Goal: Task Accomplishment & Management: Use online tool/utility

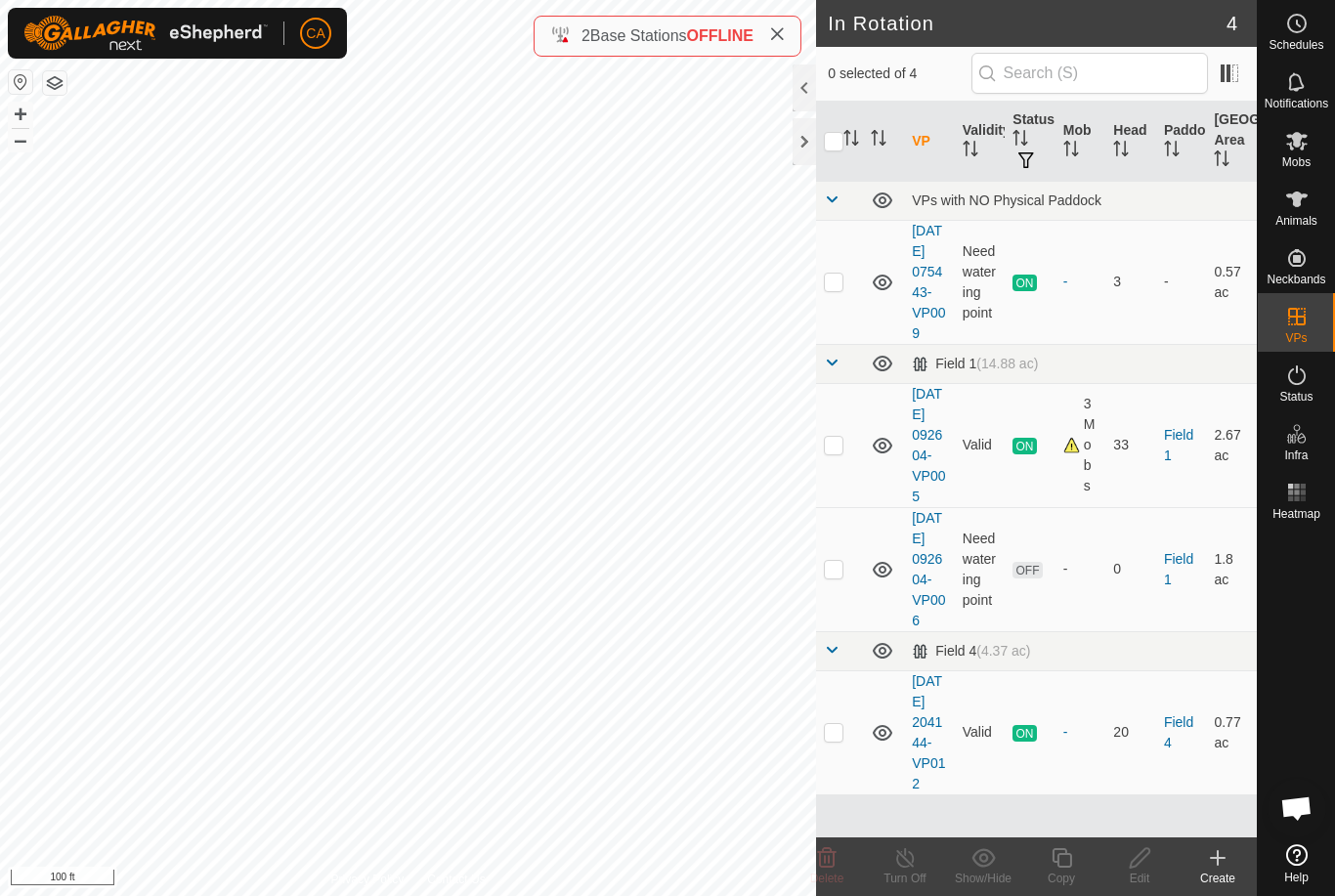
click at [846, 486] on td at bounding box center [838, 445] width 47 height 124
click at [833, 453] on p-checkbox at bounding box center [834, 445] width 20 height 16
checkbox input "false"
click at [837, 577] on p-checkbox at bounding box center [834, 569] width 20 height 16
click at [845, 618] on td at bounding box center [838, 569] width 47 height 124
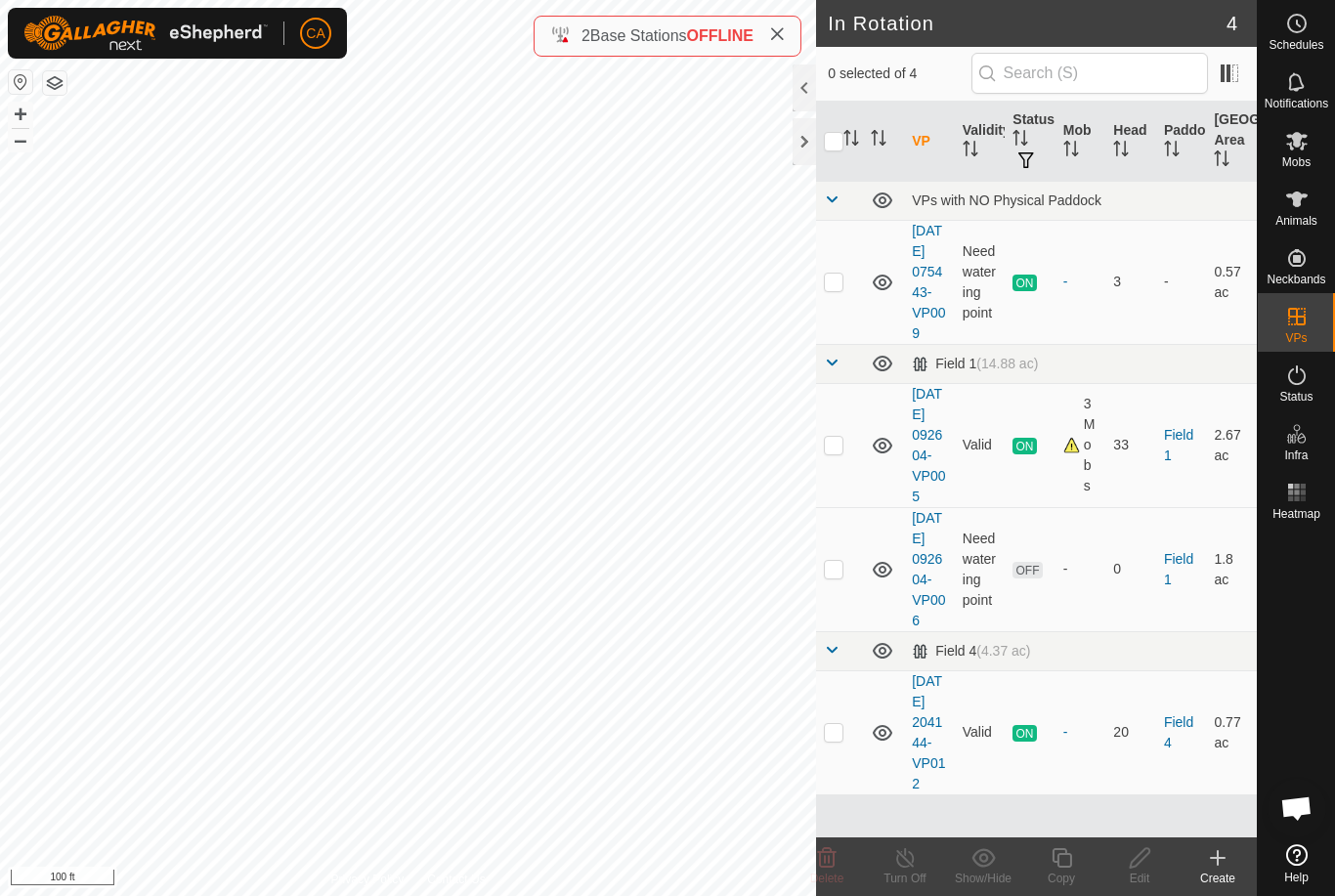
click at [846, 618] on td at bounding box center [838, 569] width 47 height 124
click at [830, 863] on icon at bounding box center [827, 858] width 19 height 20
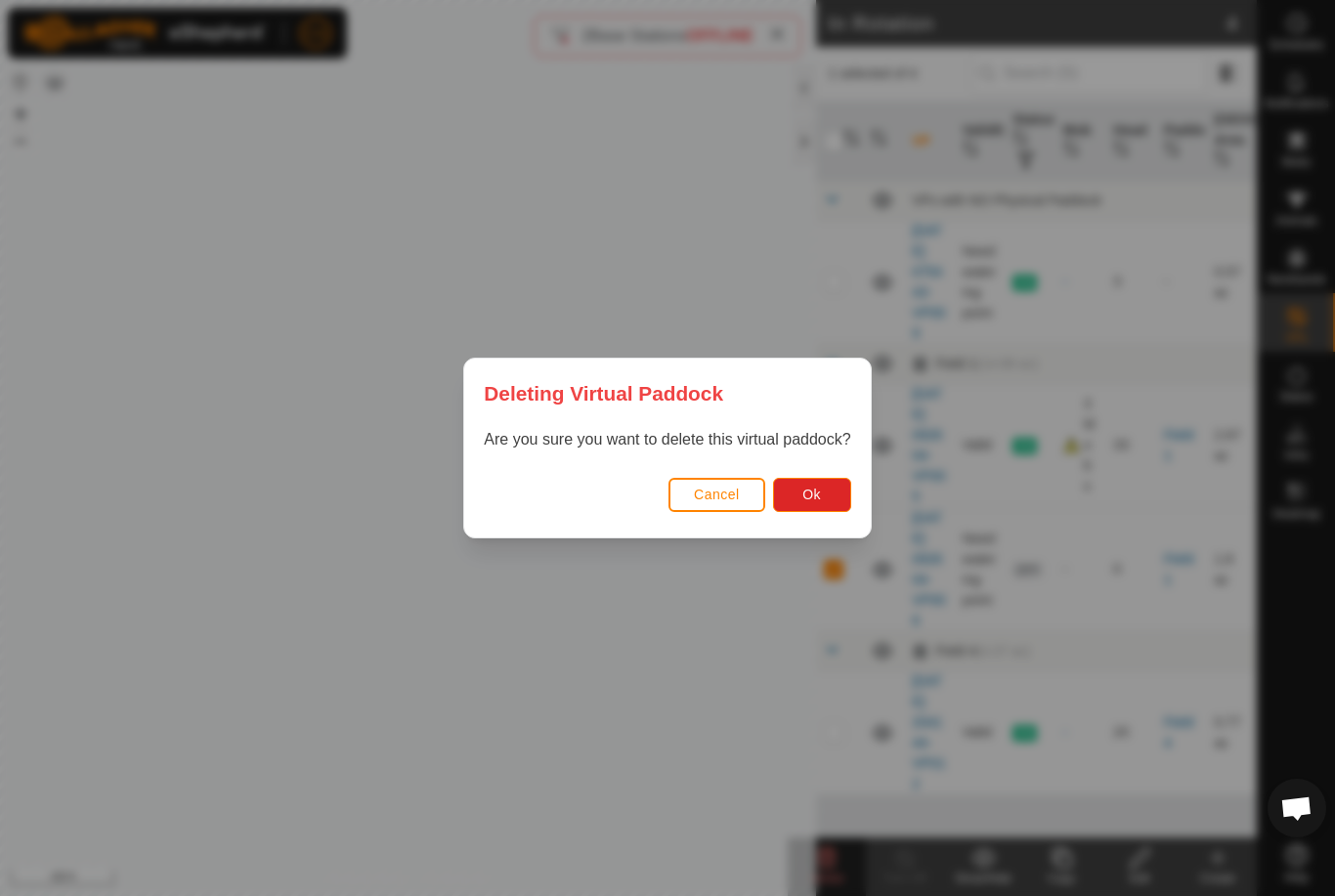
click at [833, 489] on button "Ok" at bounding box center [812, 495] width 78 height 35
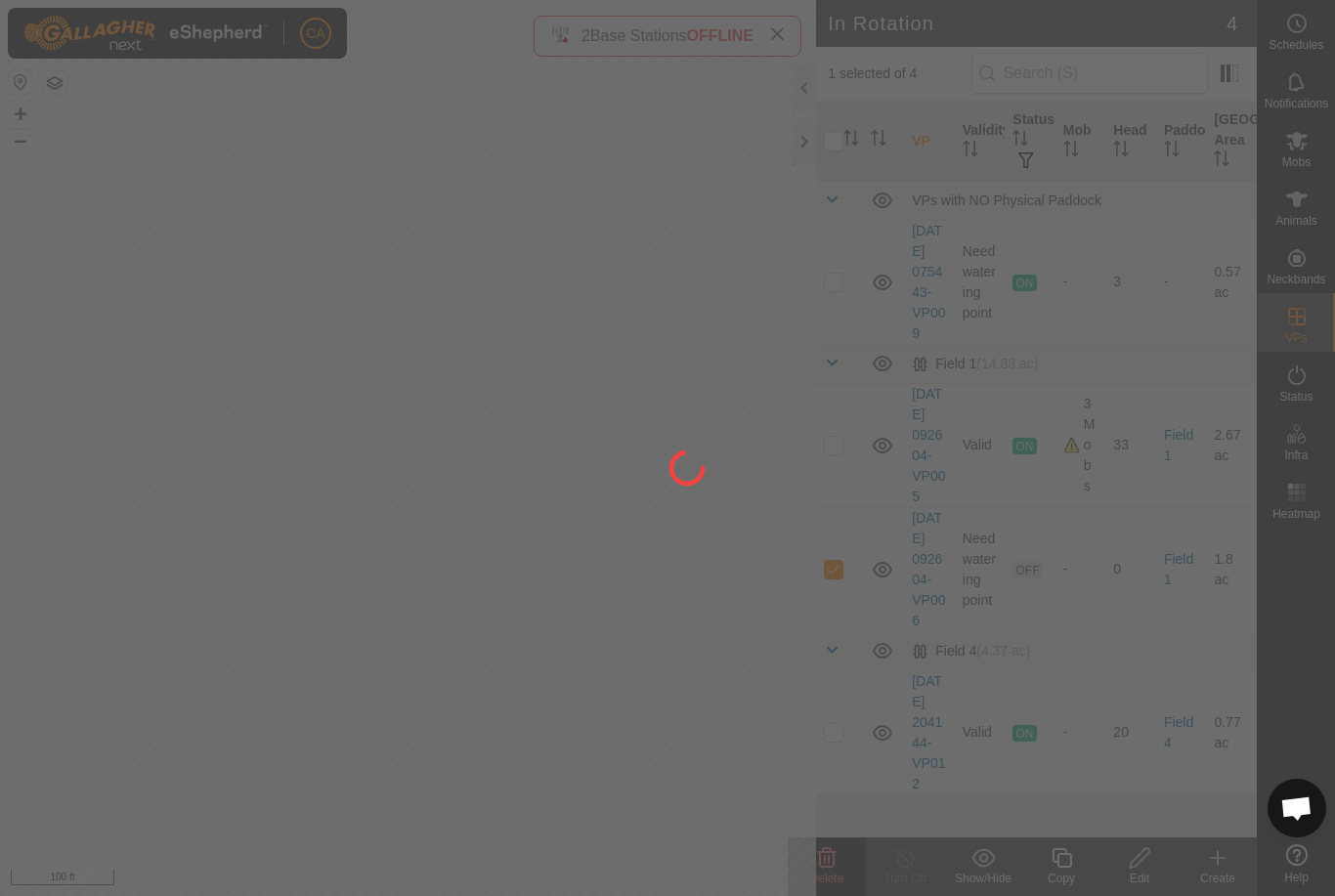
checkbox input "false"
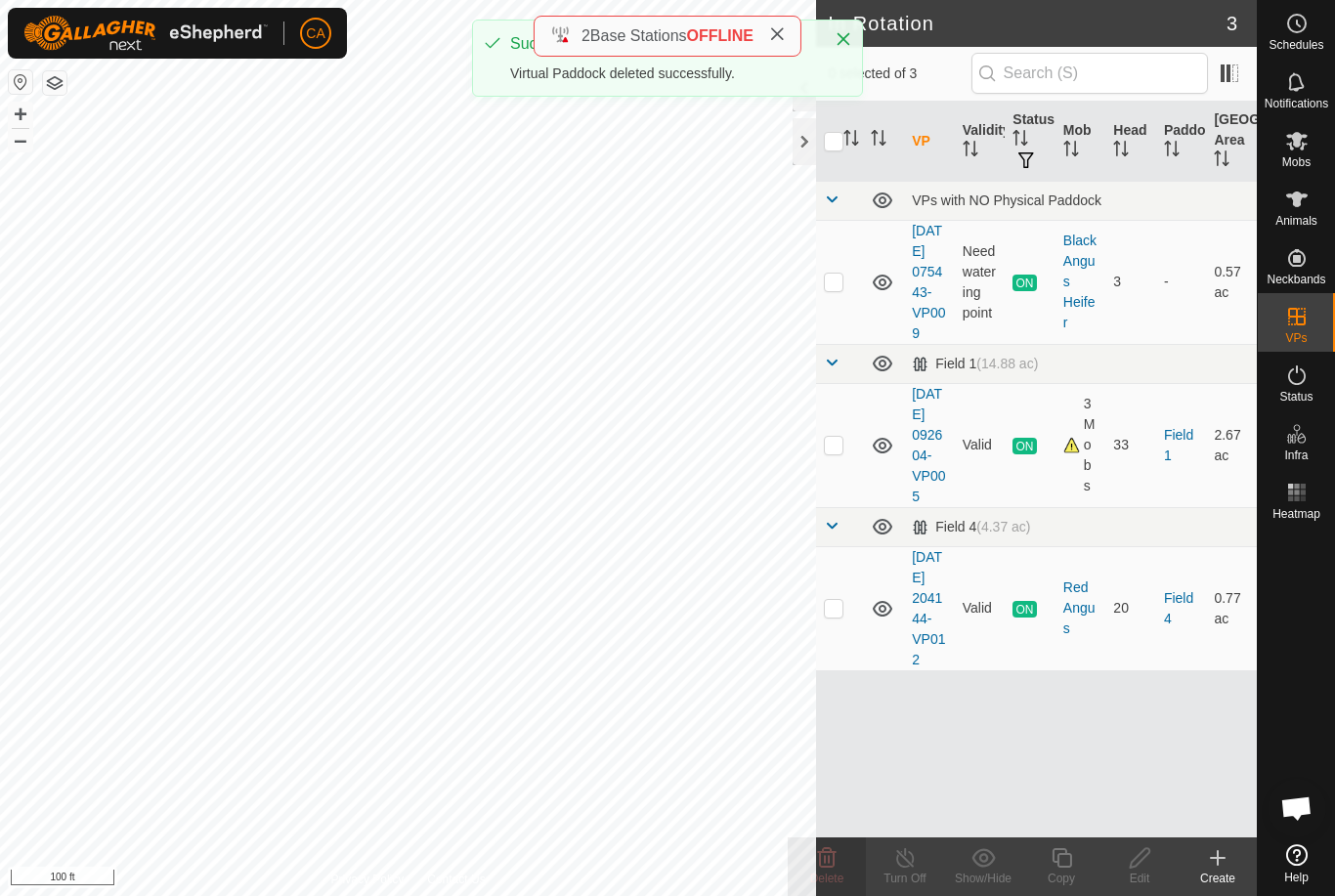
click at [841, 668] on td at bounding box center [838, 608] width 47 height 124
checkbox input "true"
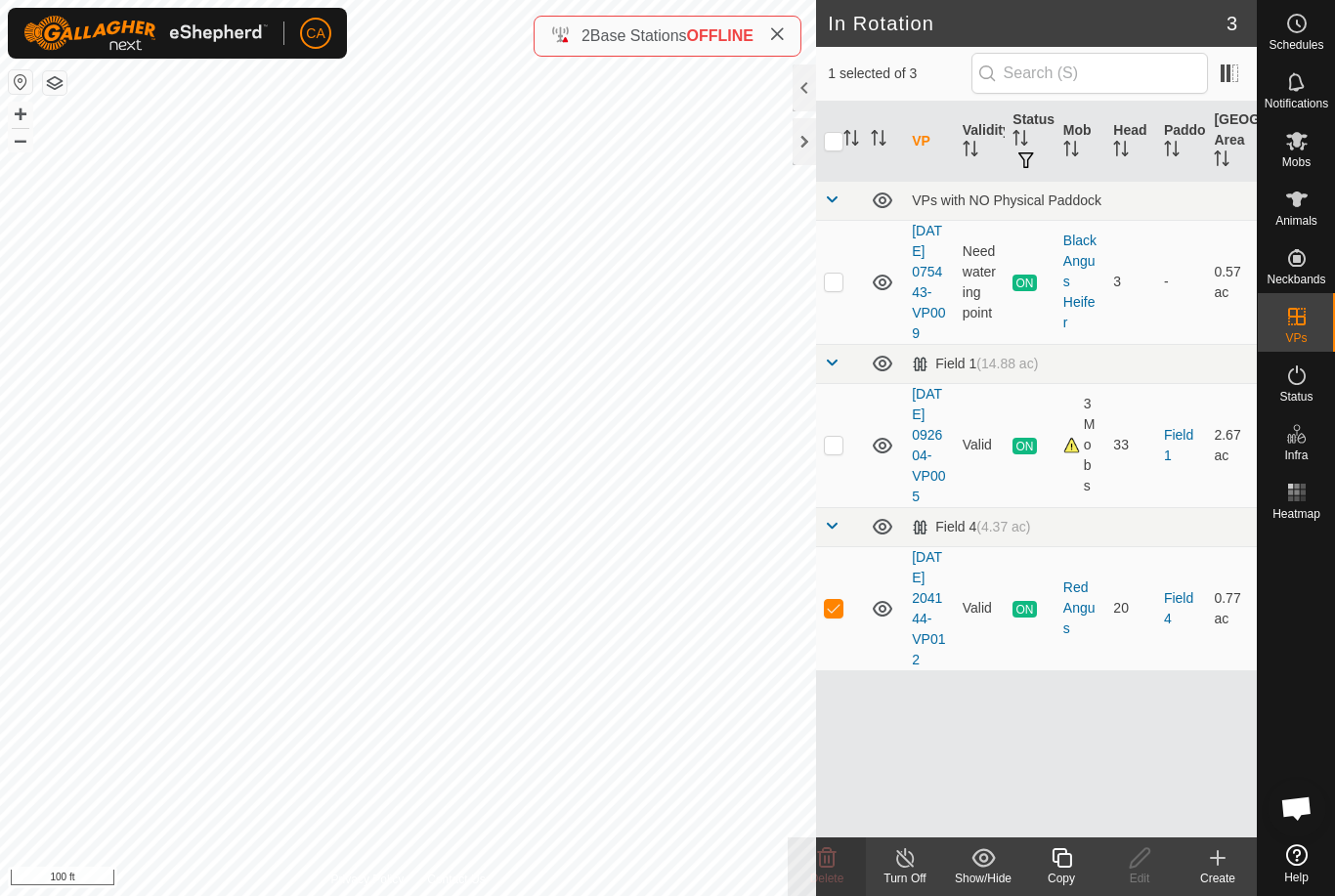
click at [1073, 871] on div "Copy" at bounding box center [1060, 879] width 78 height 18
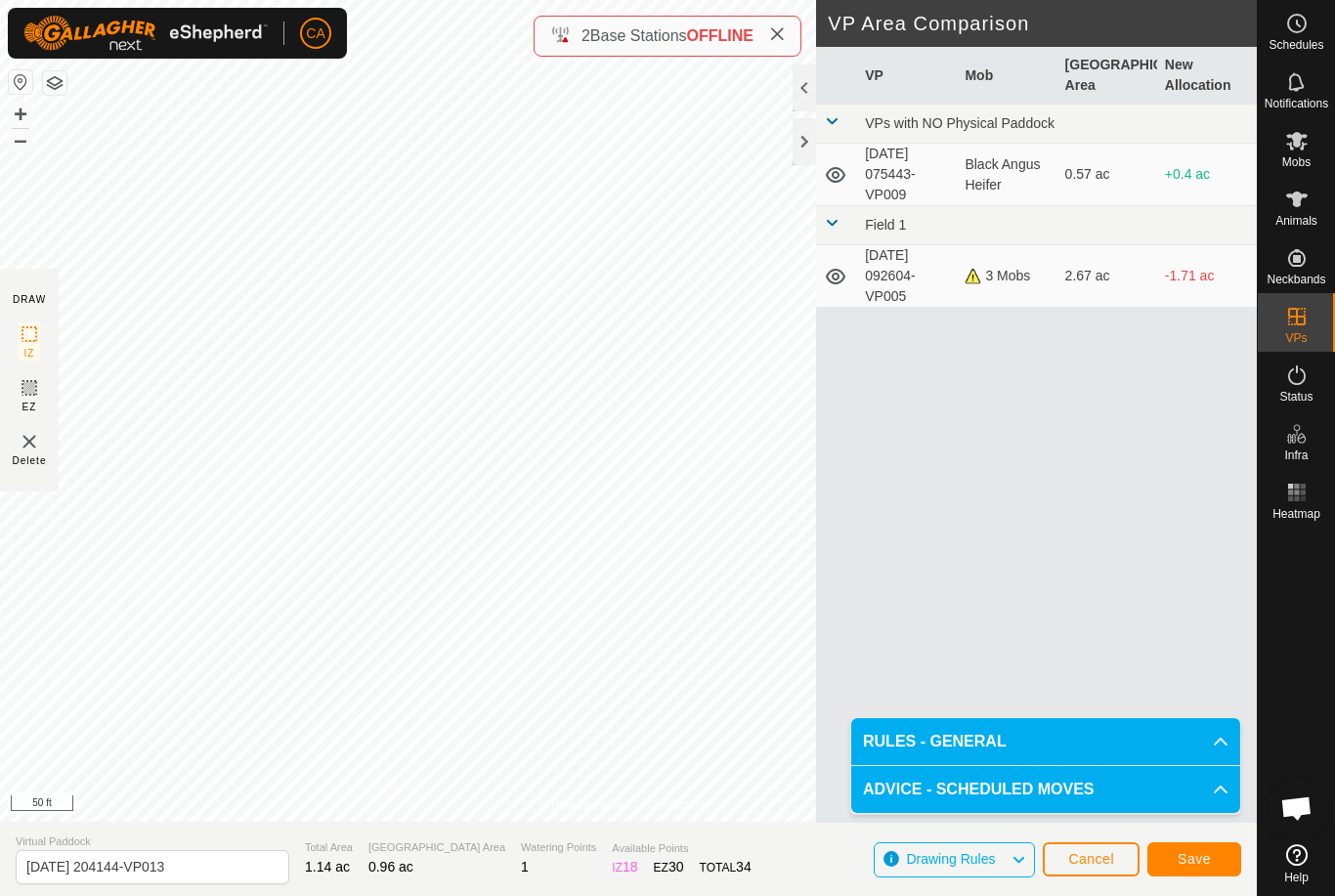
click at [1205, 859] on span "Save" at bounding box center [1194, 859] width 34 height 16
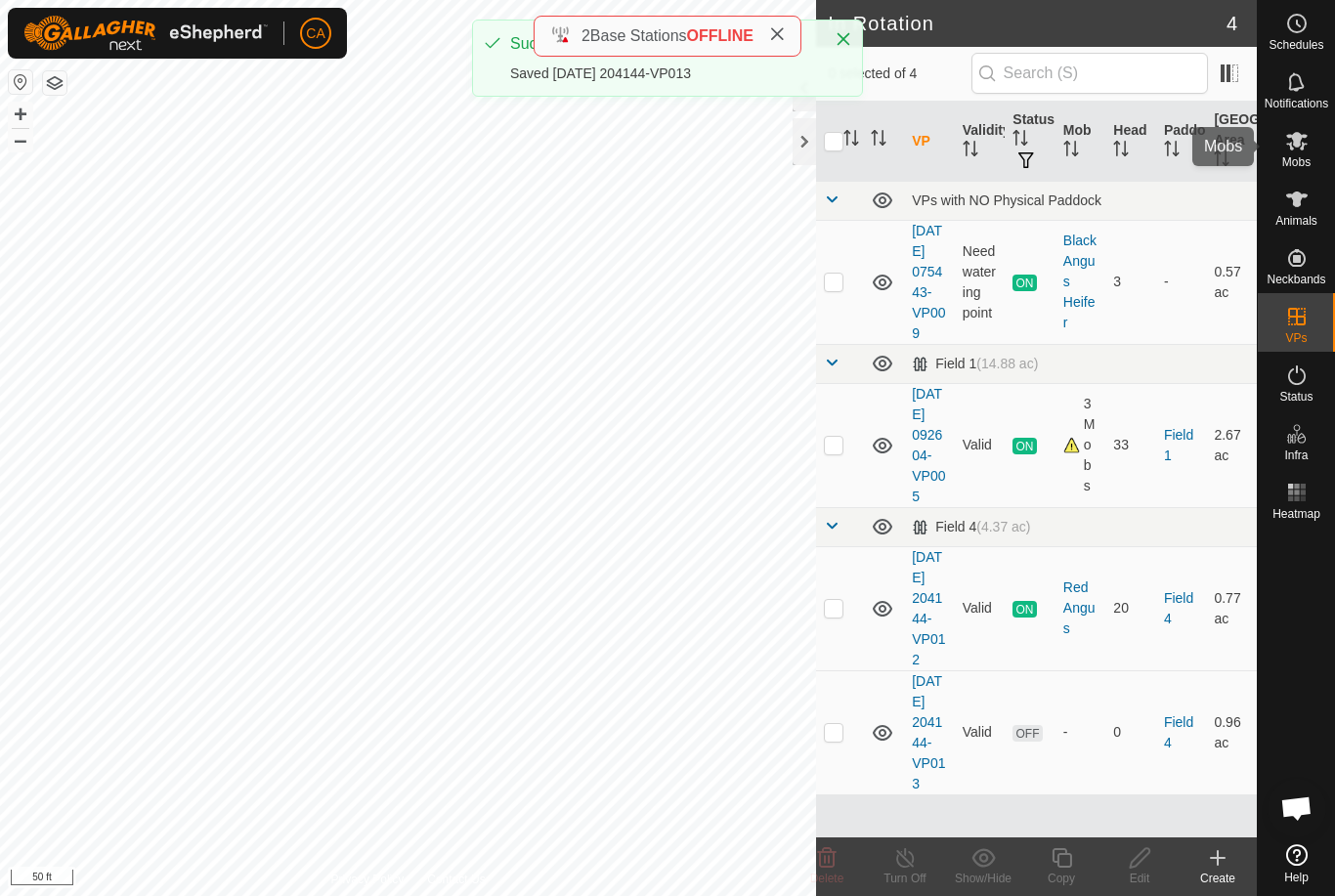
click at [1313, 141] on es-mob-svg-icon at bounding box center [1296, 141] width 35 height 32
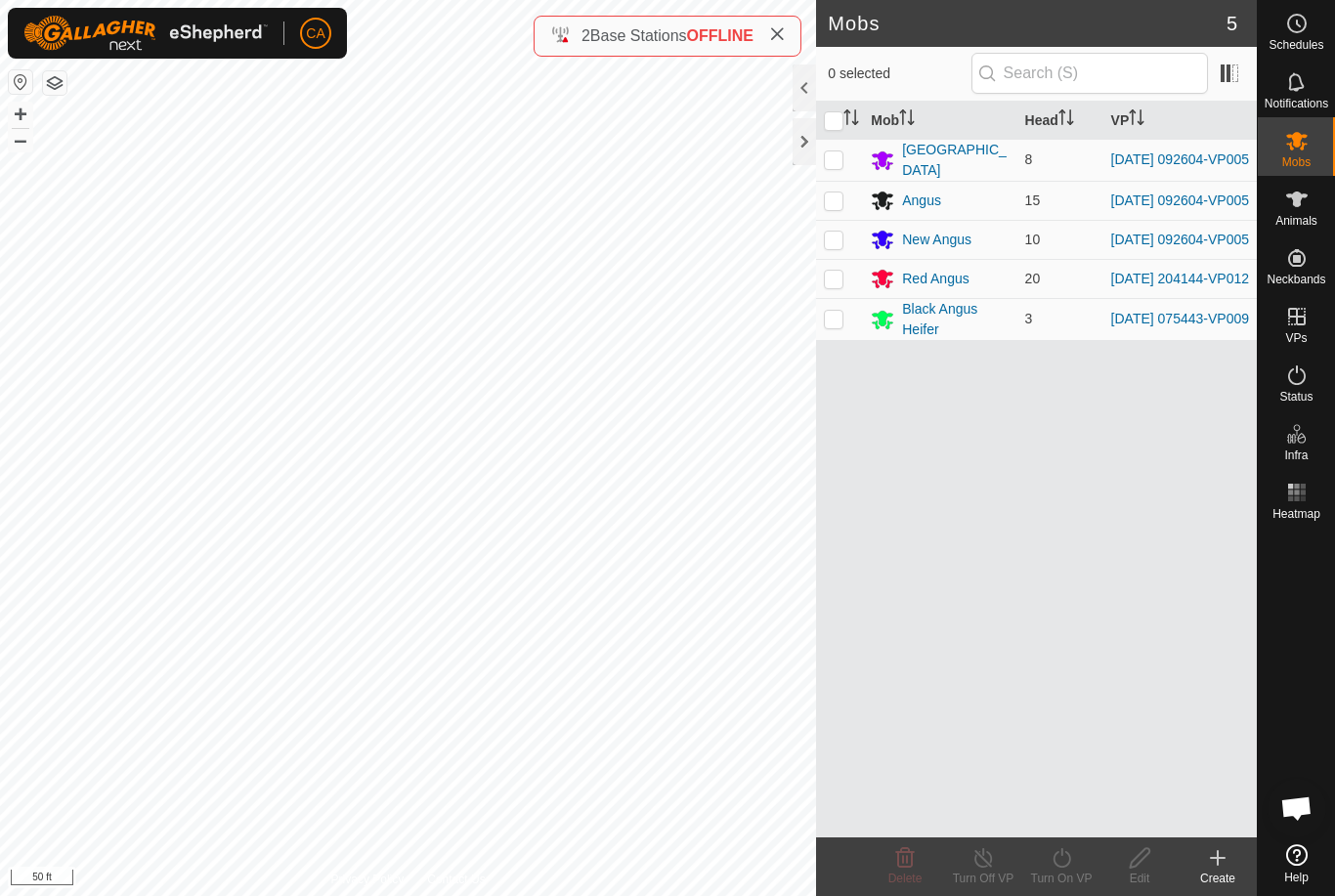
click at [840, 286] on p-checkbox at bounding box center [834, 279] width 20 height 16
checkbox input "true"
click at [1077, 872] on div "Turn On VP" at bounding box center [1060, 879] width 78 height 18
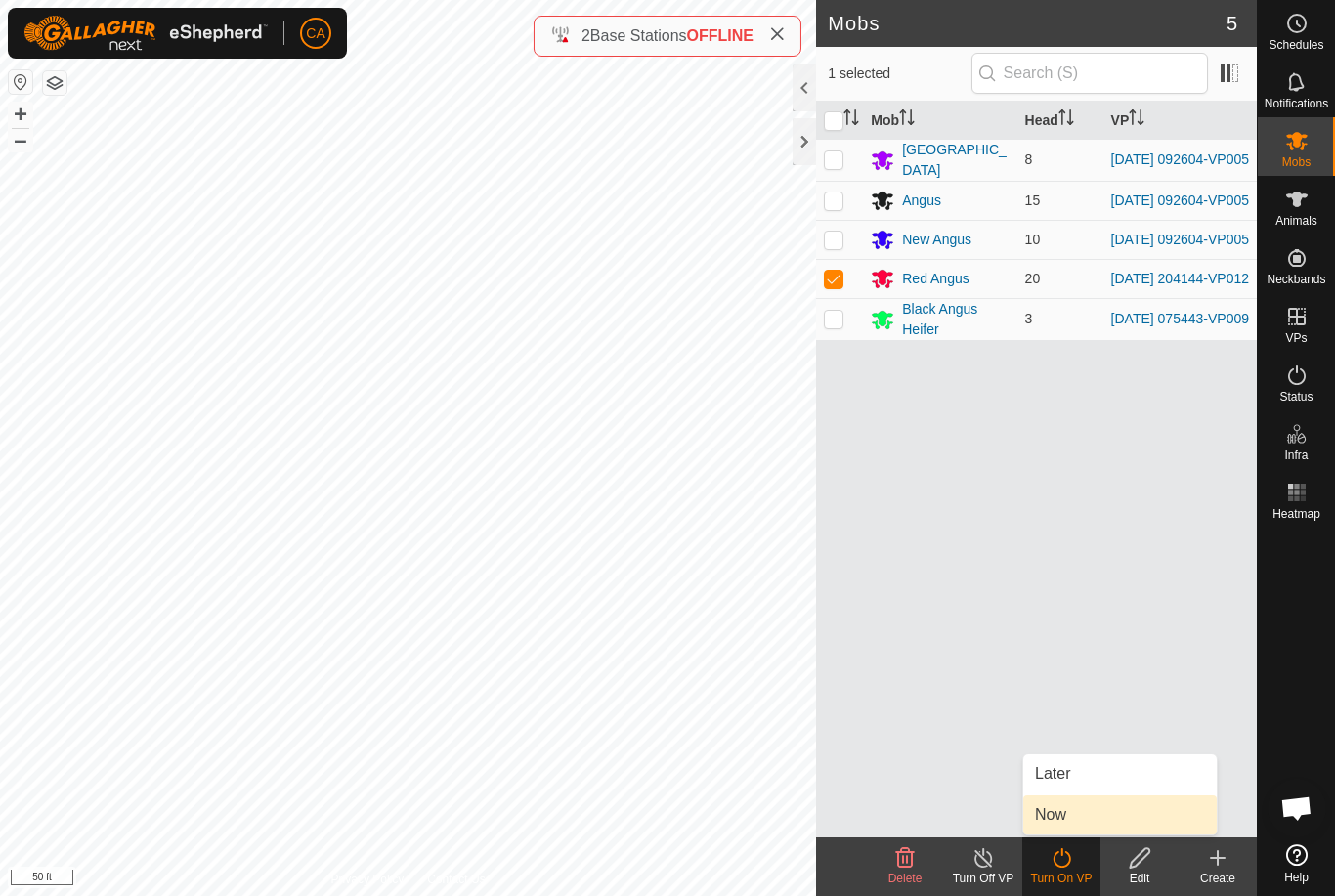
click at [1082, 823] on link "Now" at bounding box center [1119, 815] width 193 height 39
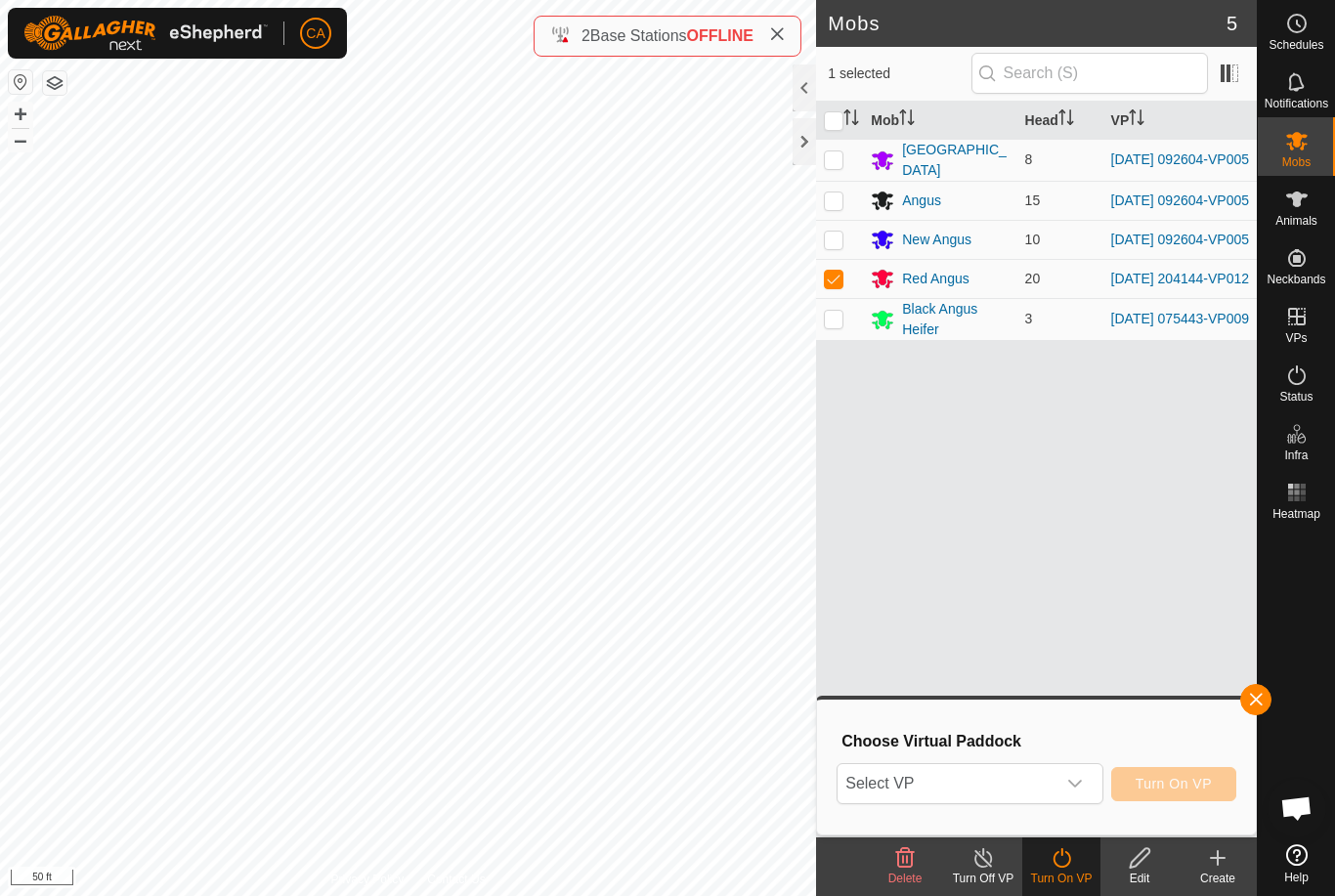
click at [1041, 793] on span "Select VP" at bounding box center [946, 783] width 217 height 39
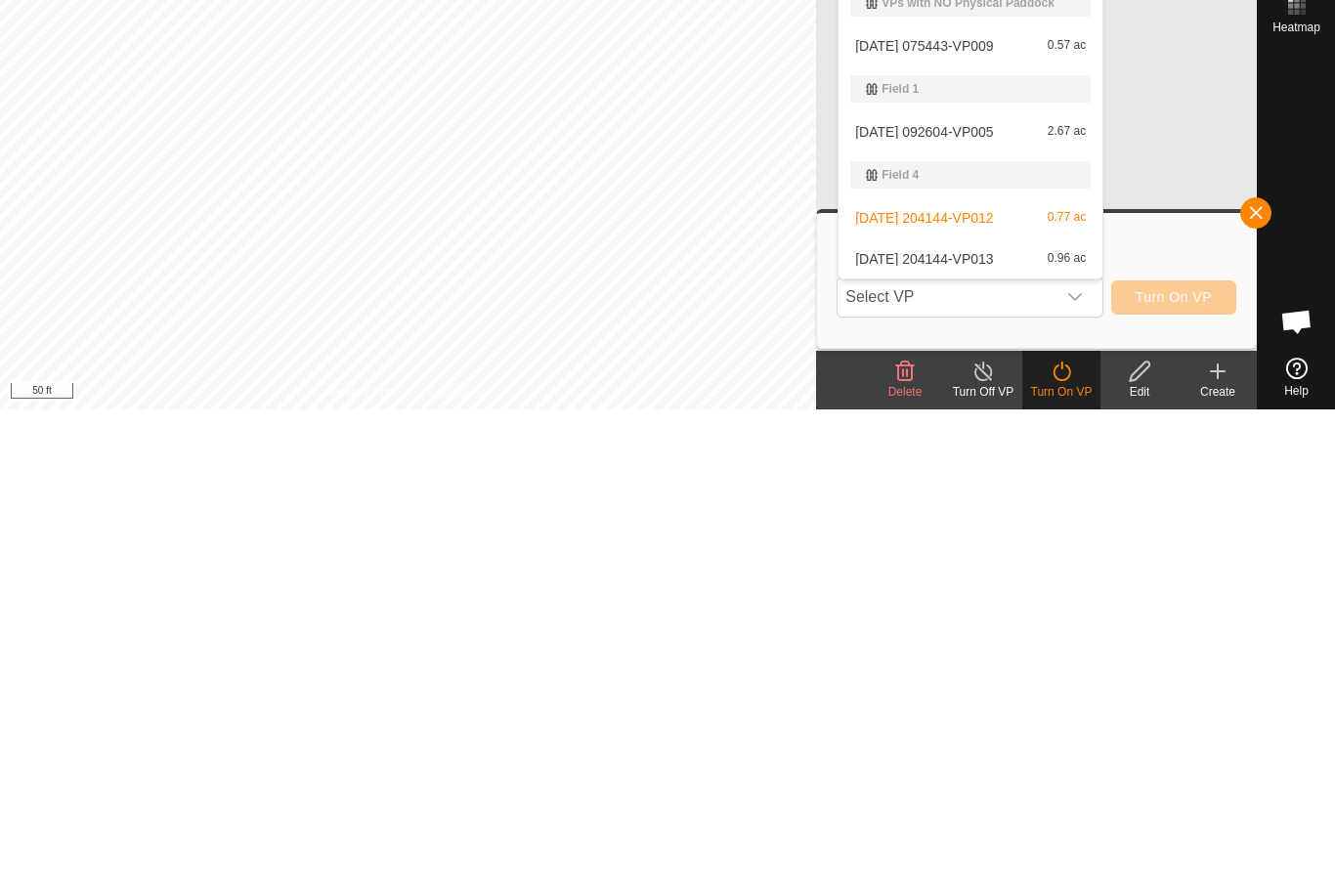
click at [1020, 734] on div "[DATE] 204144-VP013 0.96 ac" at bounding box center [970, 746] width 241 height 24
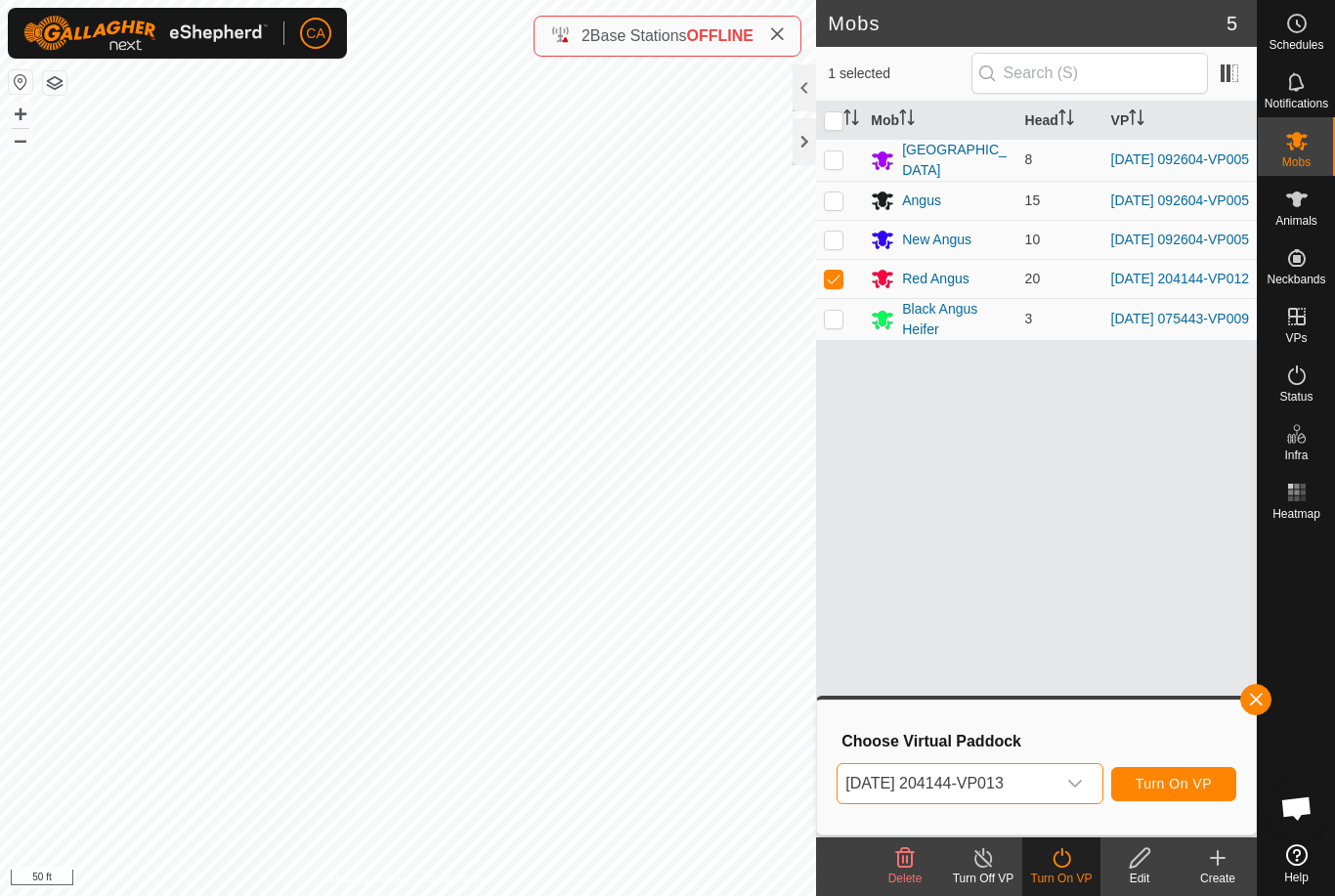
click at [1175, 787] on span "Turn On VP" at bounding box center [1173, 784] width 76 height 16
